Goal: Task Accomplishment & Management: Manage account settings

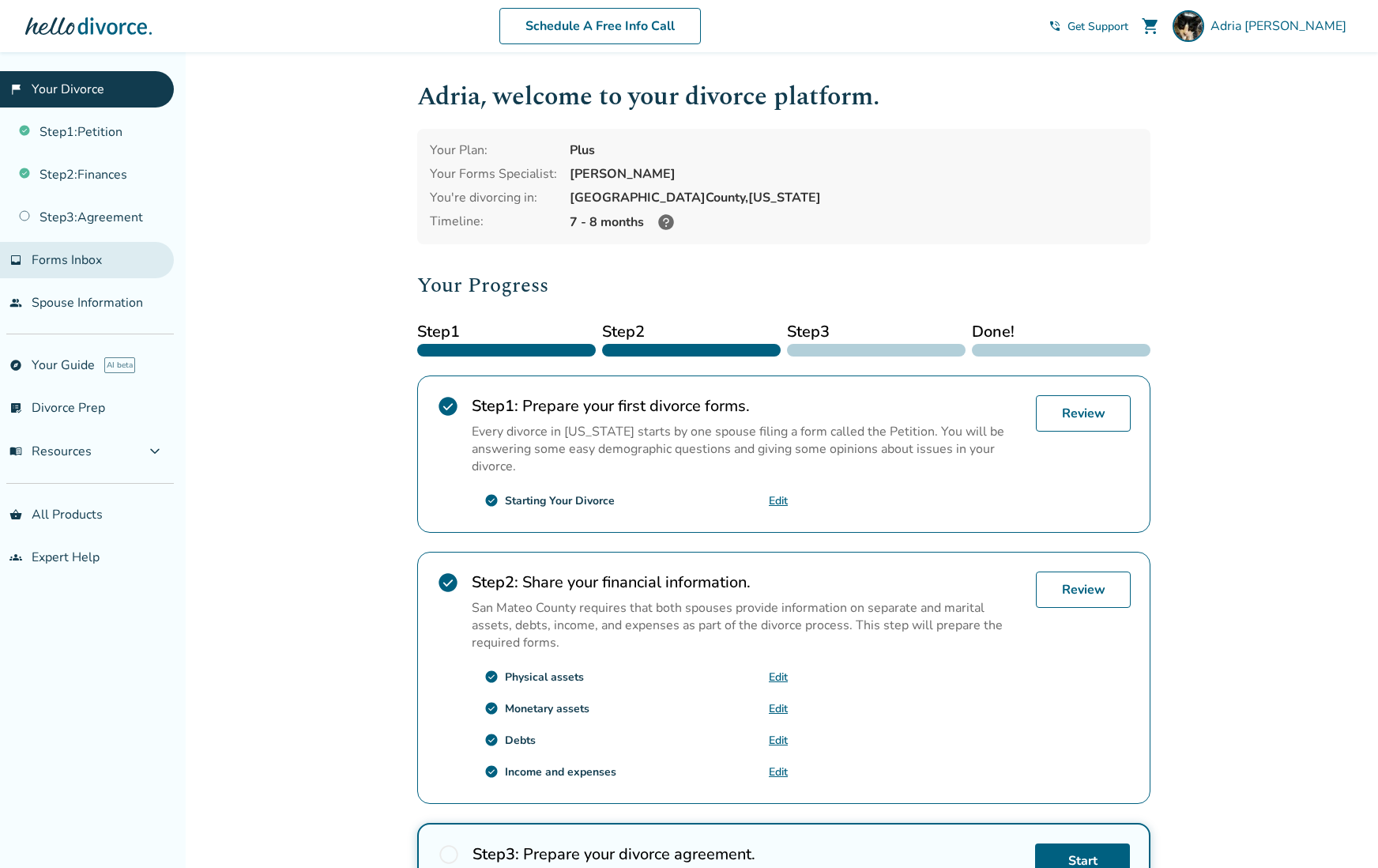
click at [55, 264] on span "Forms Inbox" at bounding box center [66, 259] width 70 height 17
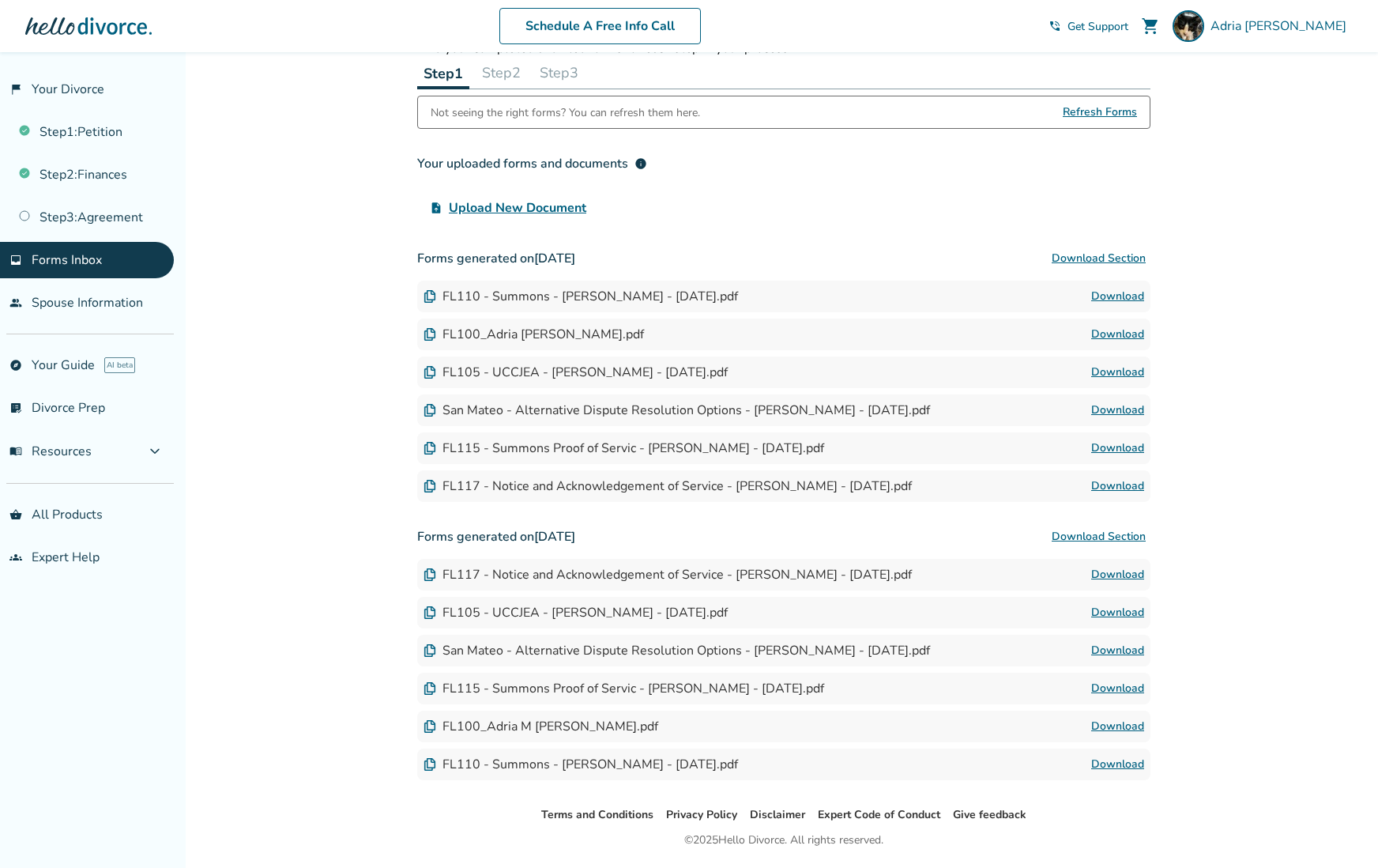
scroll to position [125, 0]
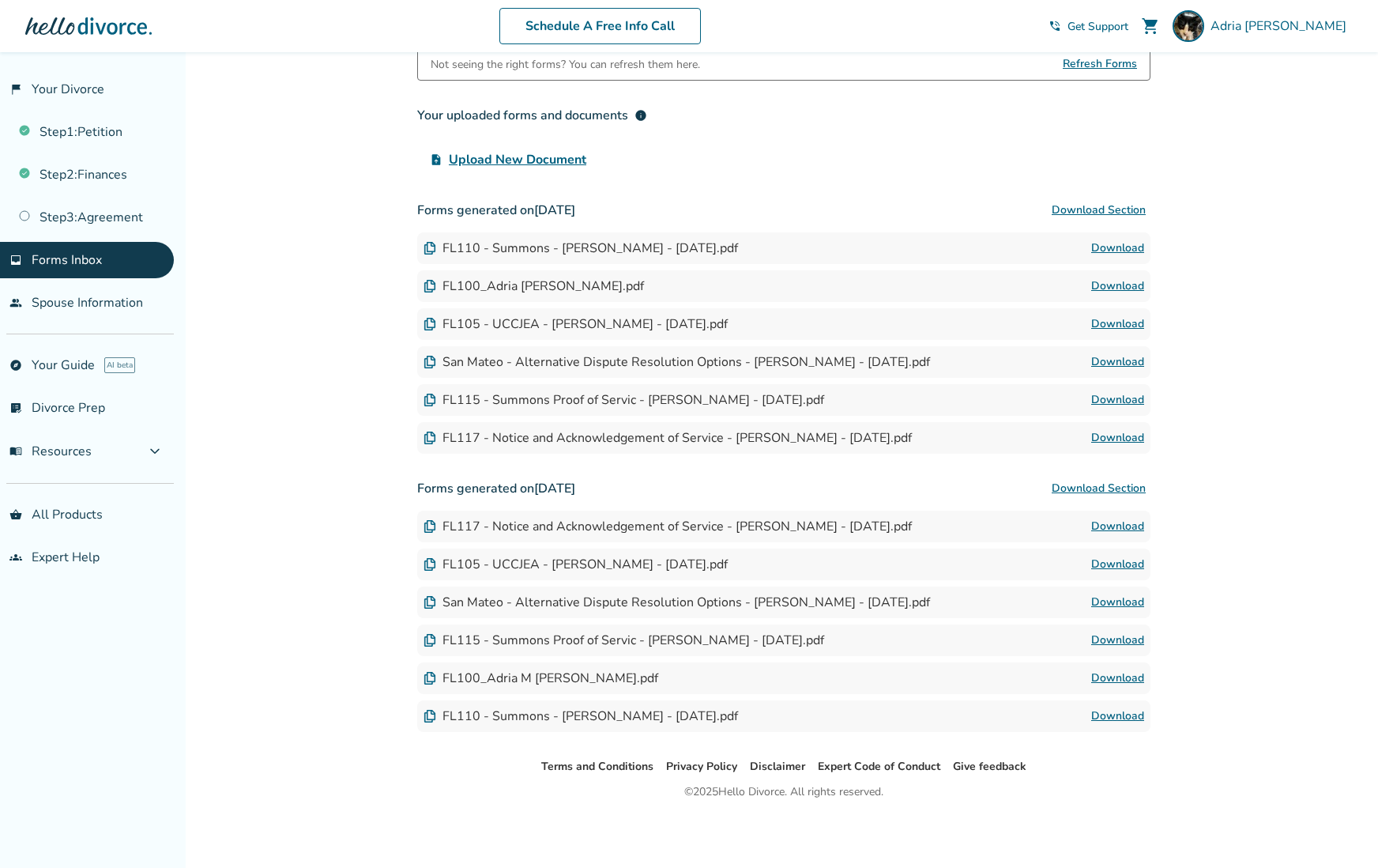
click at [429, 283] on img at bounding box center [430, 286] width 13 height 13
click at [599, 291] on div "FL100_Adria [PERSON_NAME].pdf Download" at bounding box center [784, 286] width 734 height 32
